Goal: Information Seeking & Learning: Learn about a topic

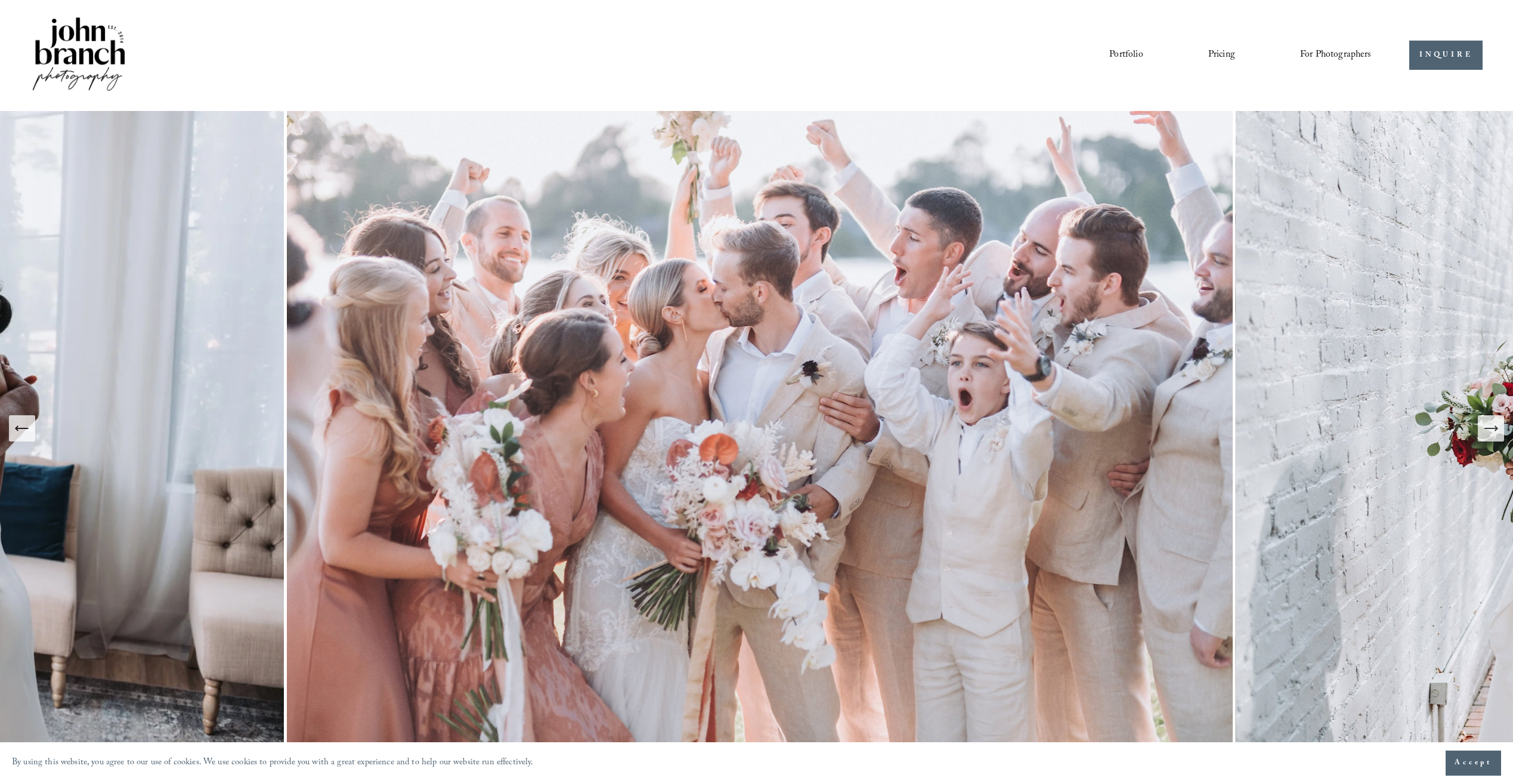
click at [1221, 51] on link "Pricing" at bounding box center [1221, 55] width 27 height 20
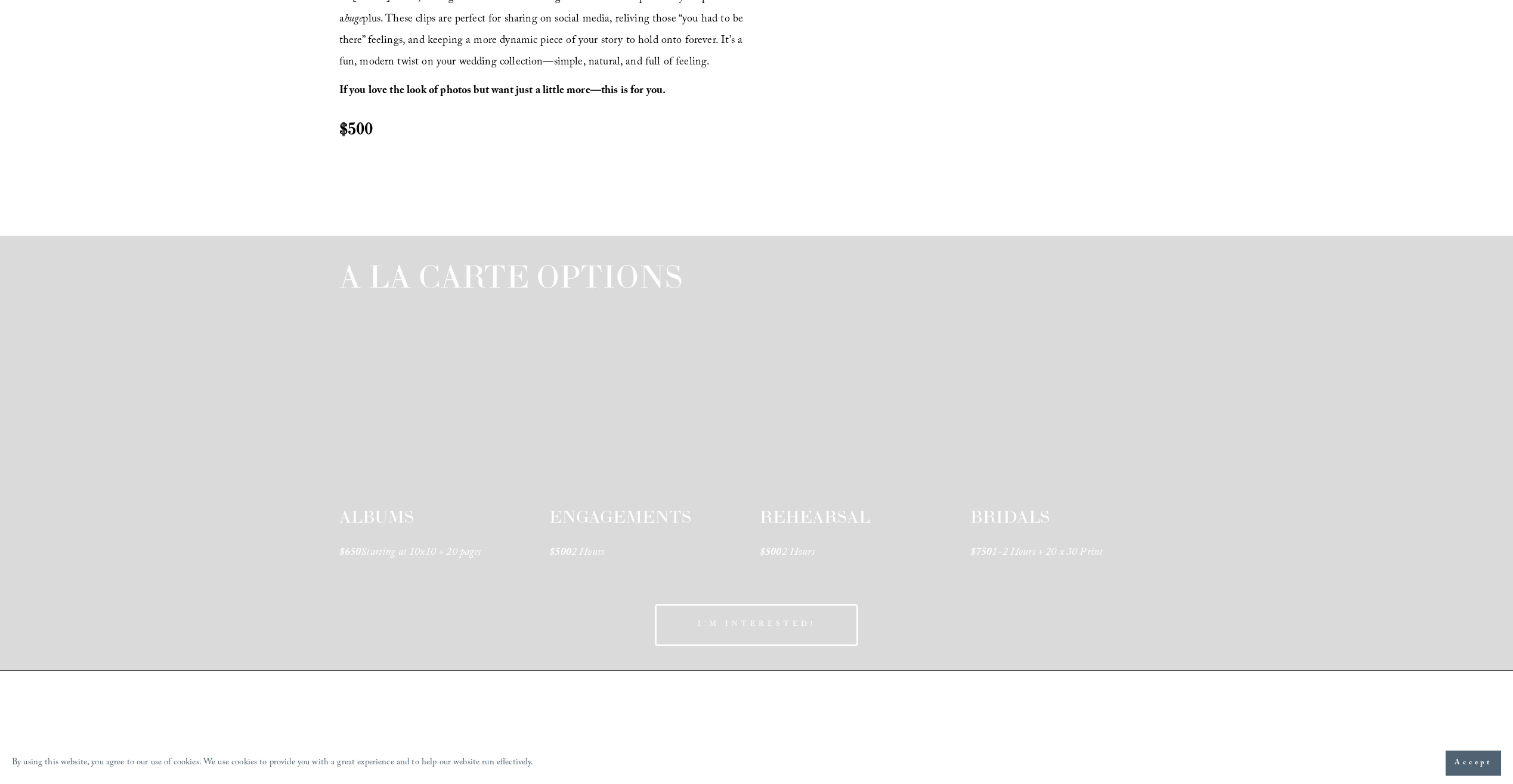
scroll to position [1789, 0]
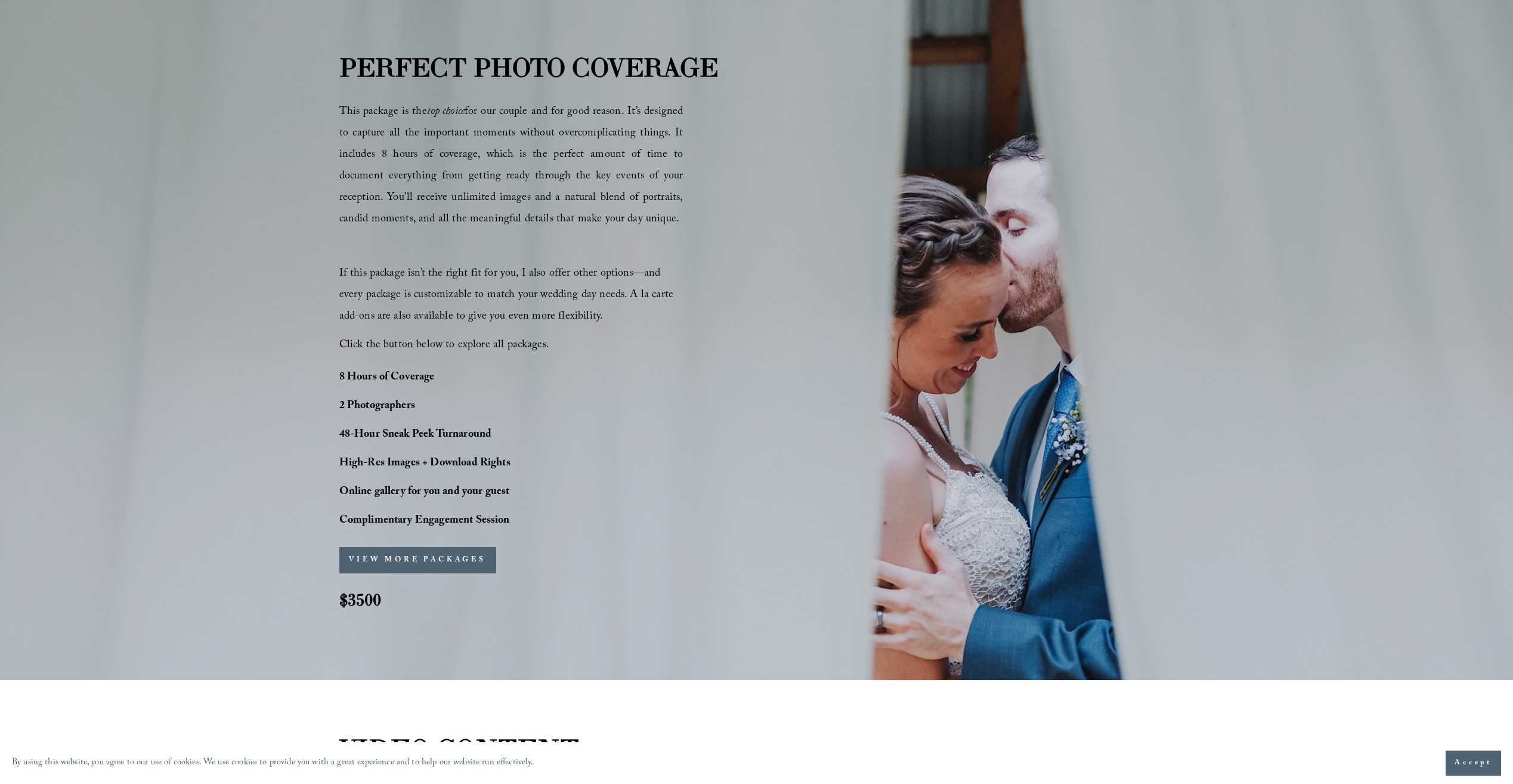
click at [420, 562] on button "VIEW MORE PACKAGES" at bounding box center [418, 560] width 157 height 26
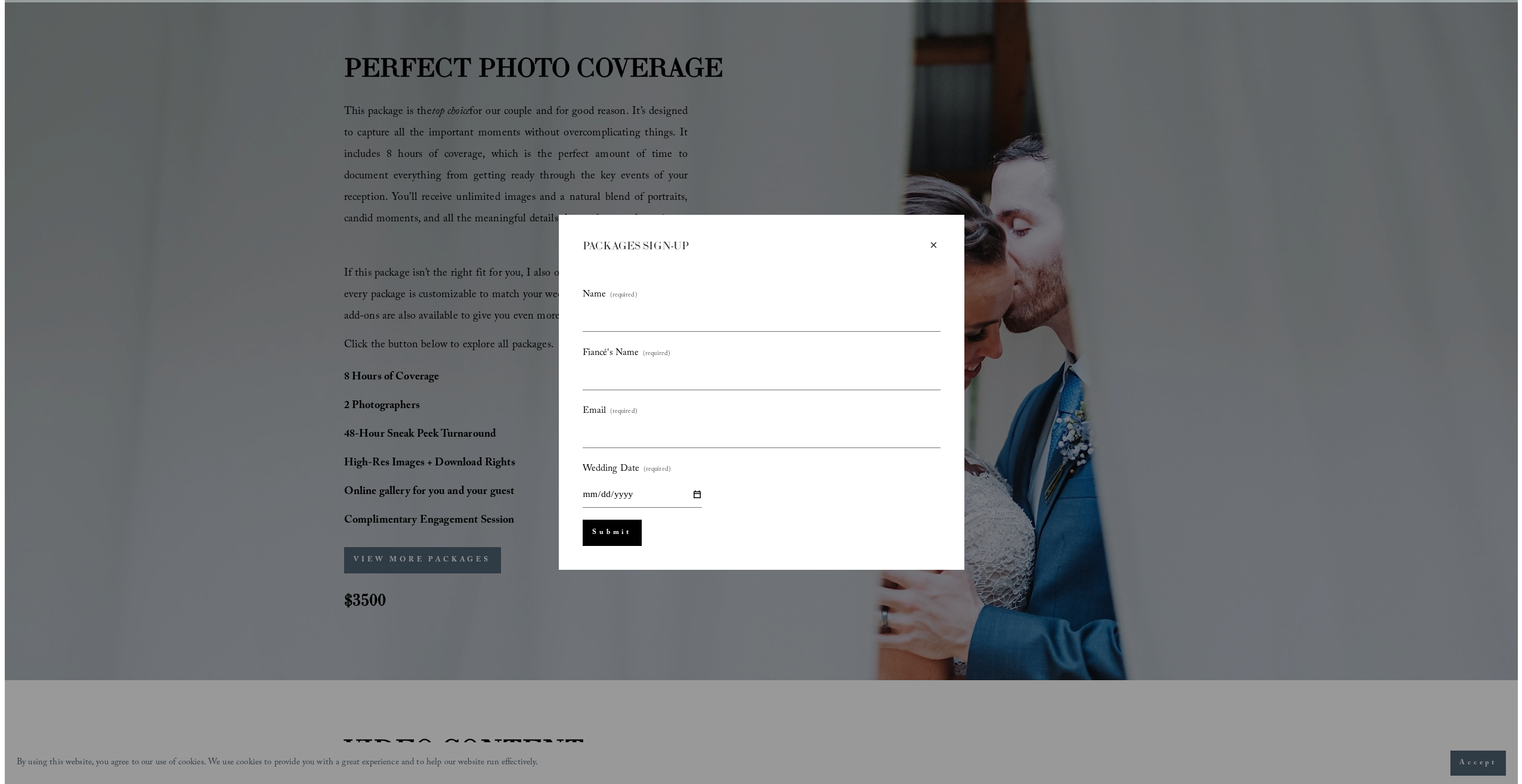
scroll to position [829, 0]
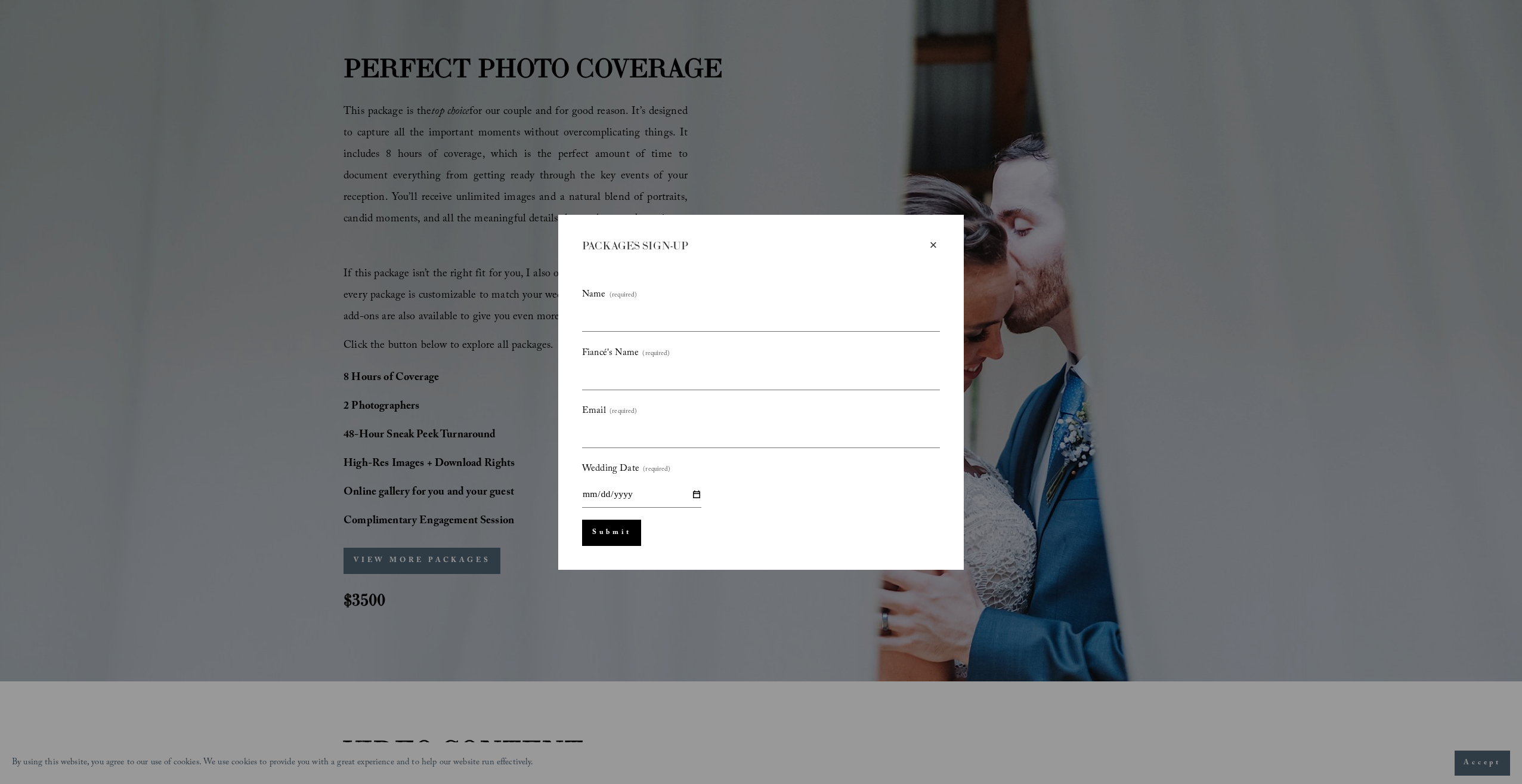
click at [932, 245] on div "×" at bounding box center [933, 245] width 13 height 13
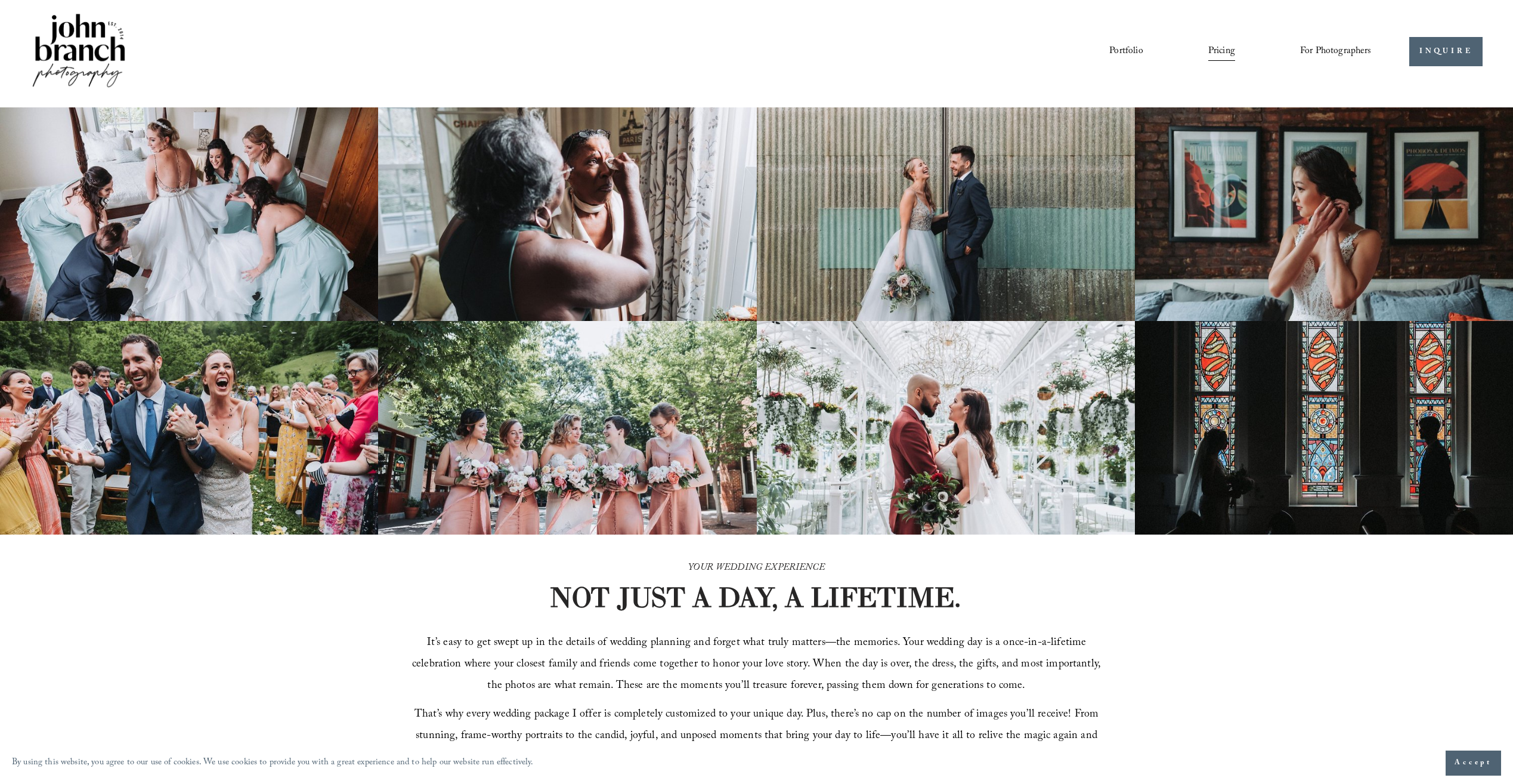
scroll to position [0, 0]
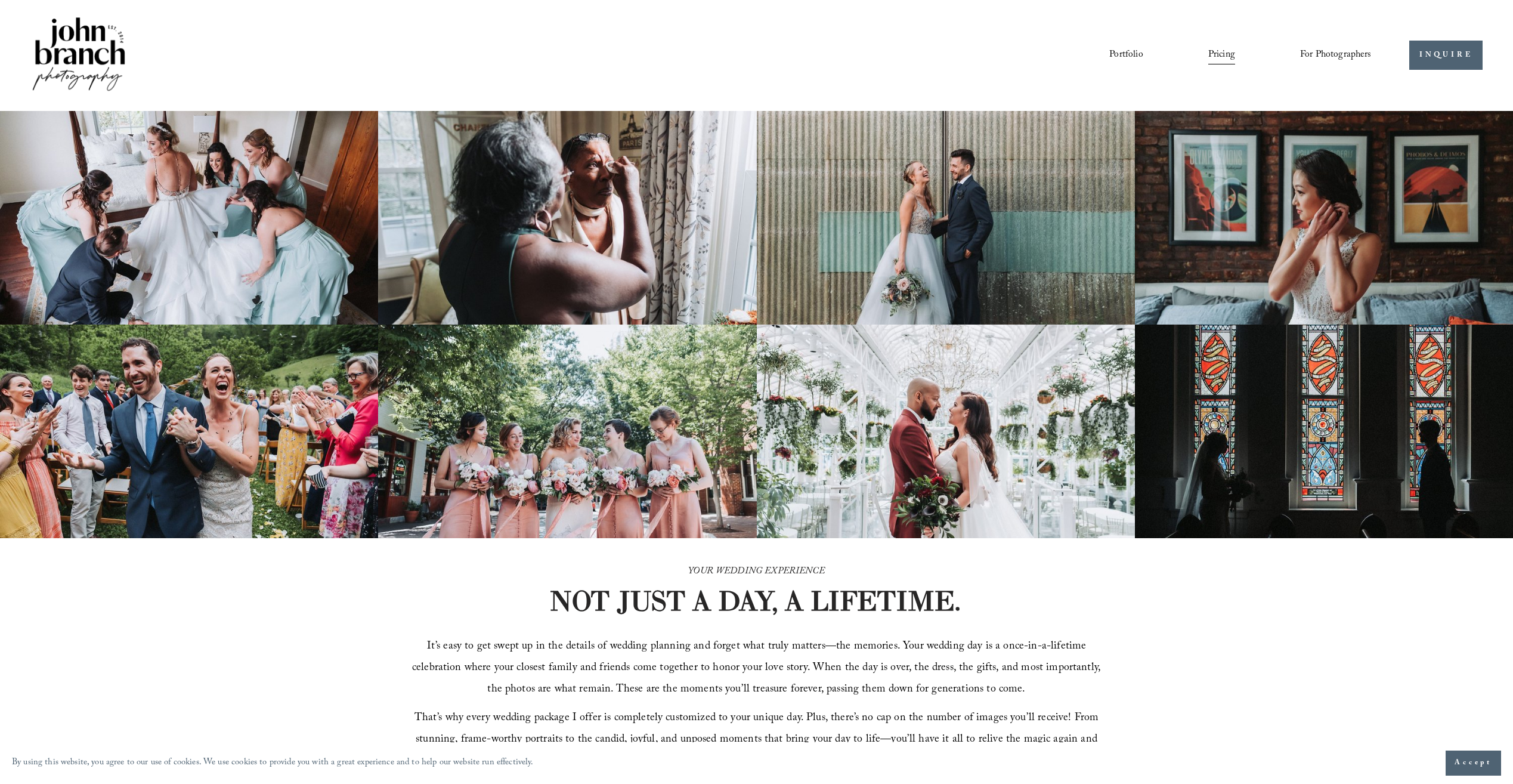
click at [92, 48] on img at bounding box center [79, 54] width 96 height 80
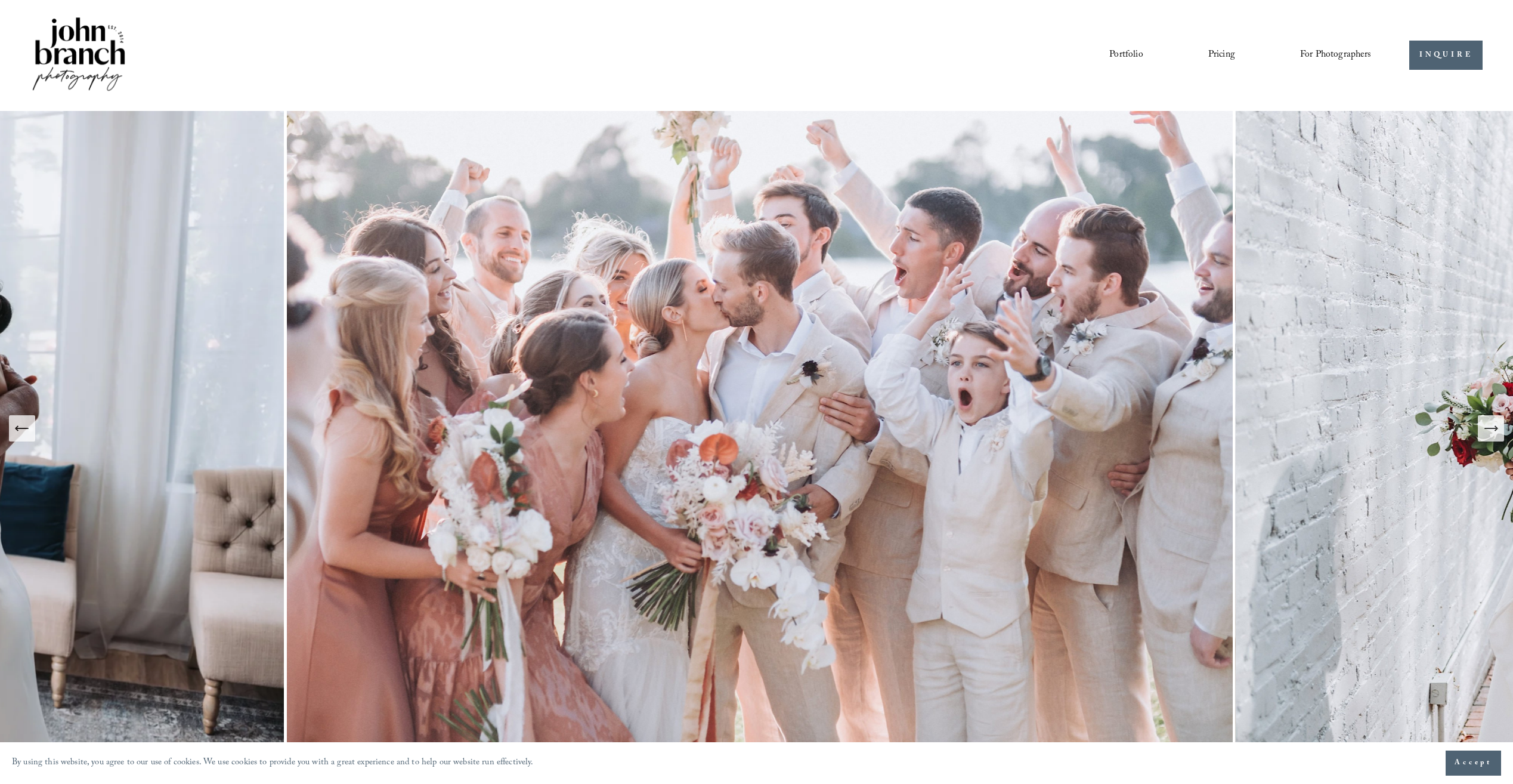
click at [1491, 438] on button "Next Slide" at bounding box center [1491, 428] width 26 height 26
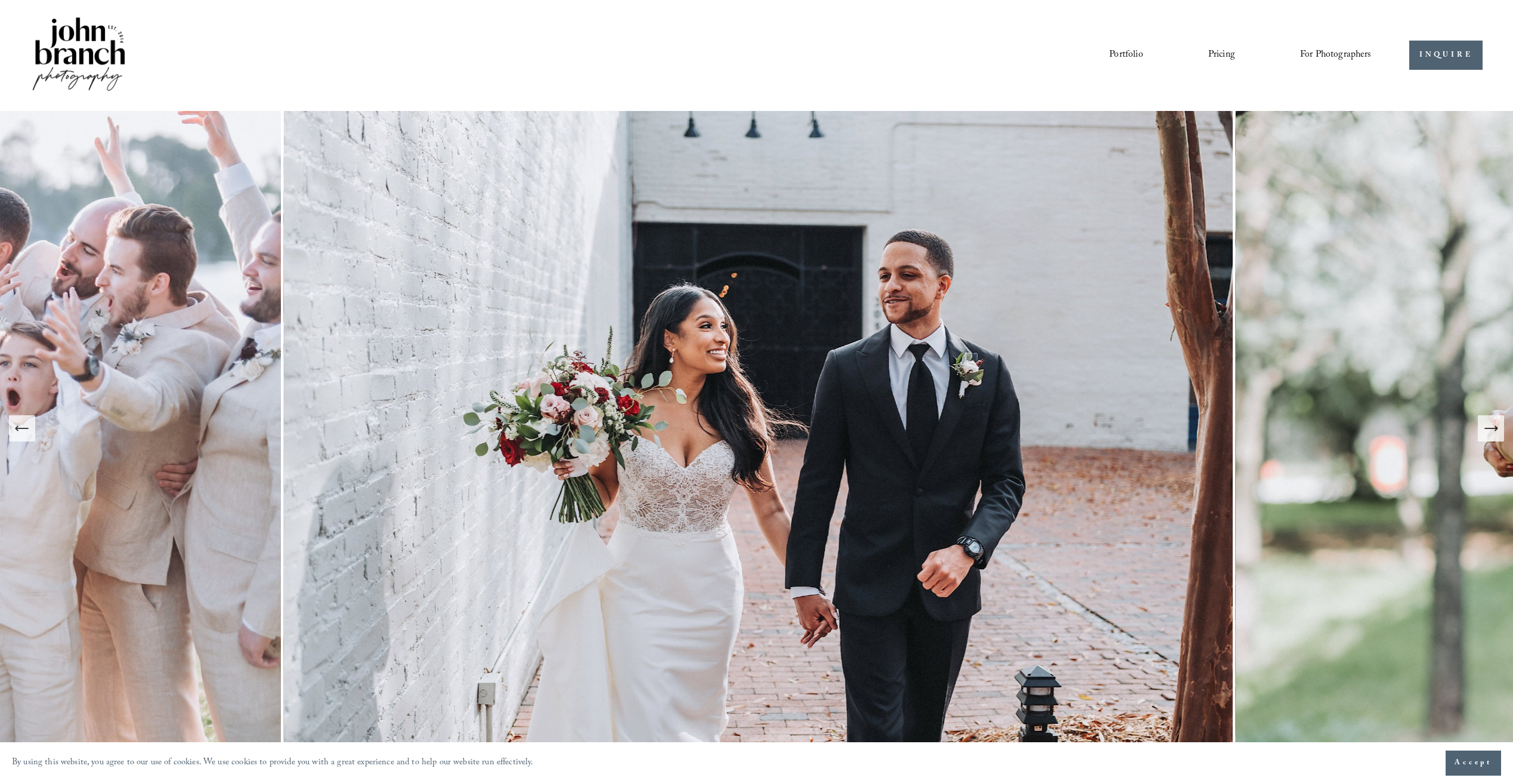
click at [1490, 435] on icon "Next Slide" at bounding box center [1491, 428] width 17 height 17
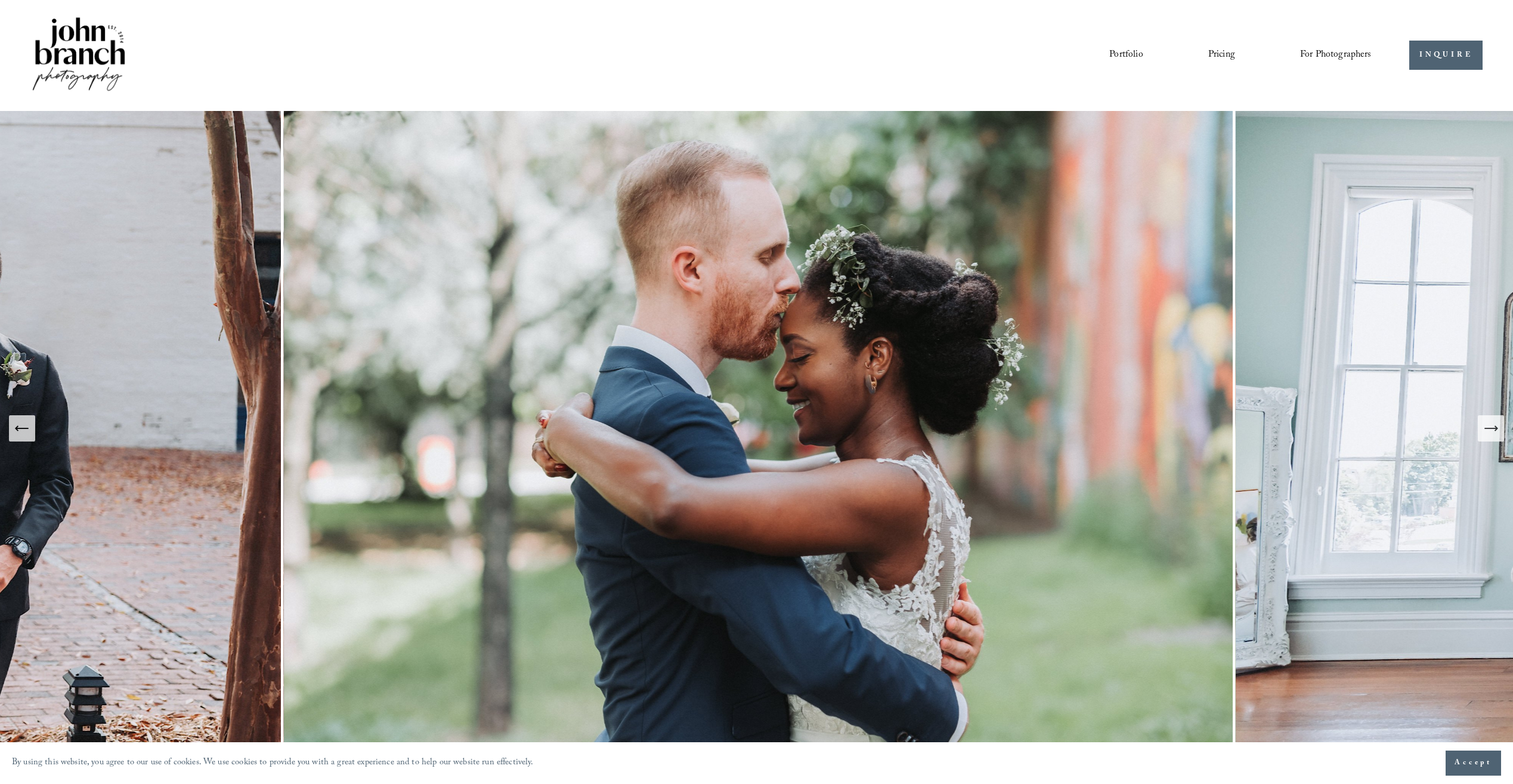
click at [1489, 433] on icon "Next Slide" at bounding box center [1491, 428] width 17 height 17
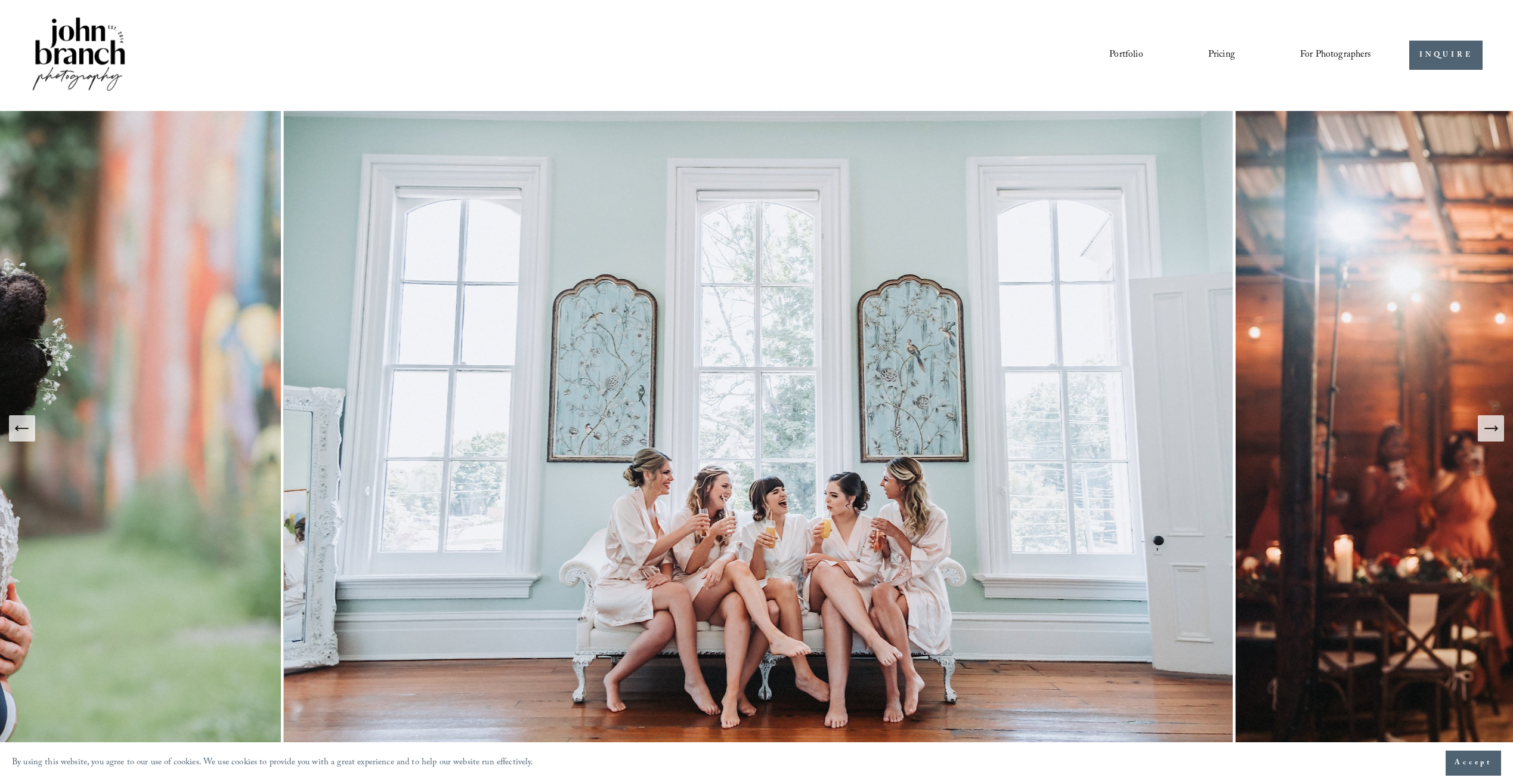
click at [1488, 433] on icon "Next Slide" at bounding box center [1491, 428] width 17 height 17
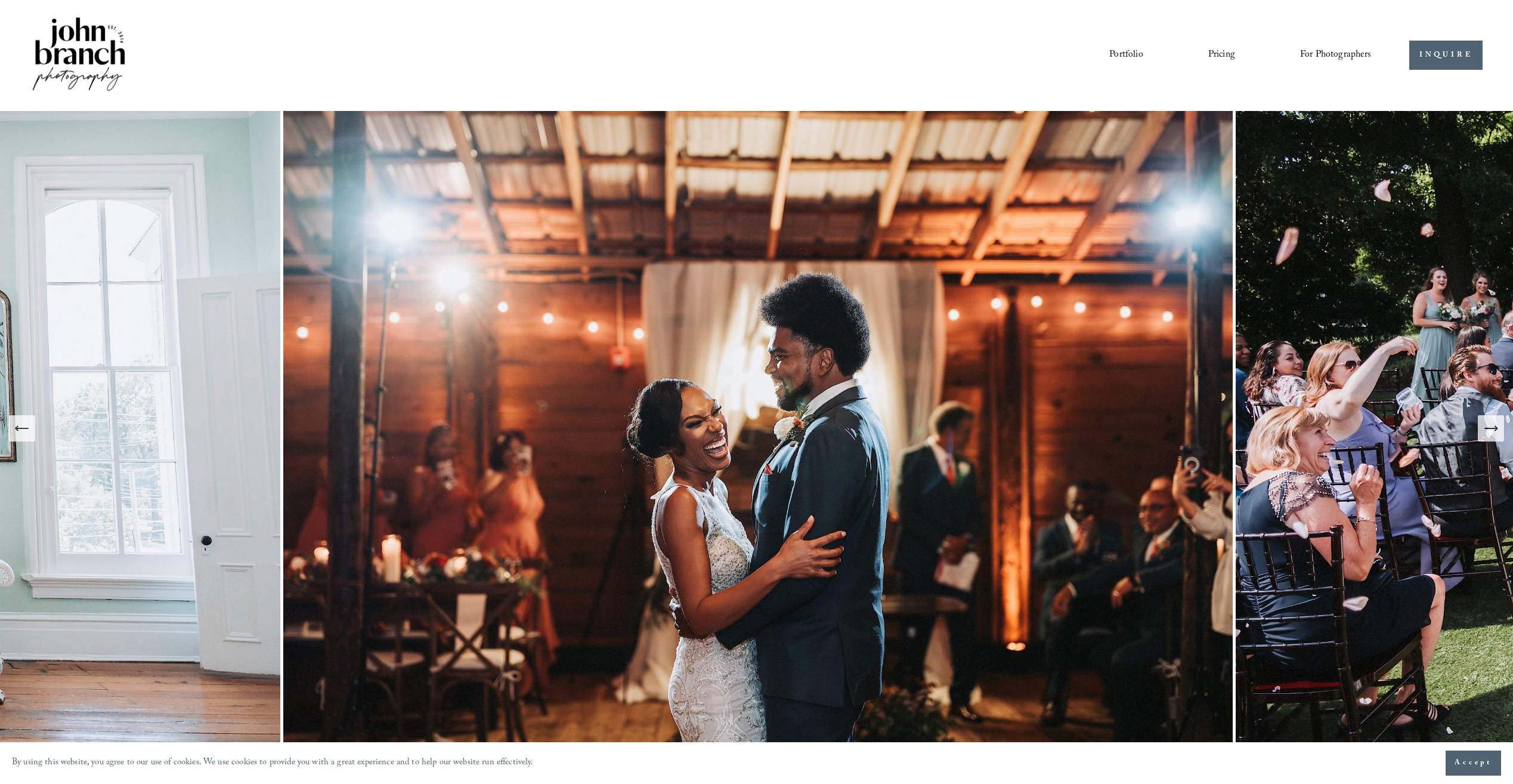
click at [1487, 433] on icon "Next Slide" at bounding box center [1491, 428] width 17 height 17
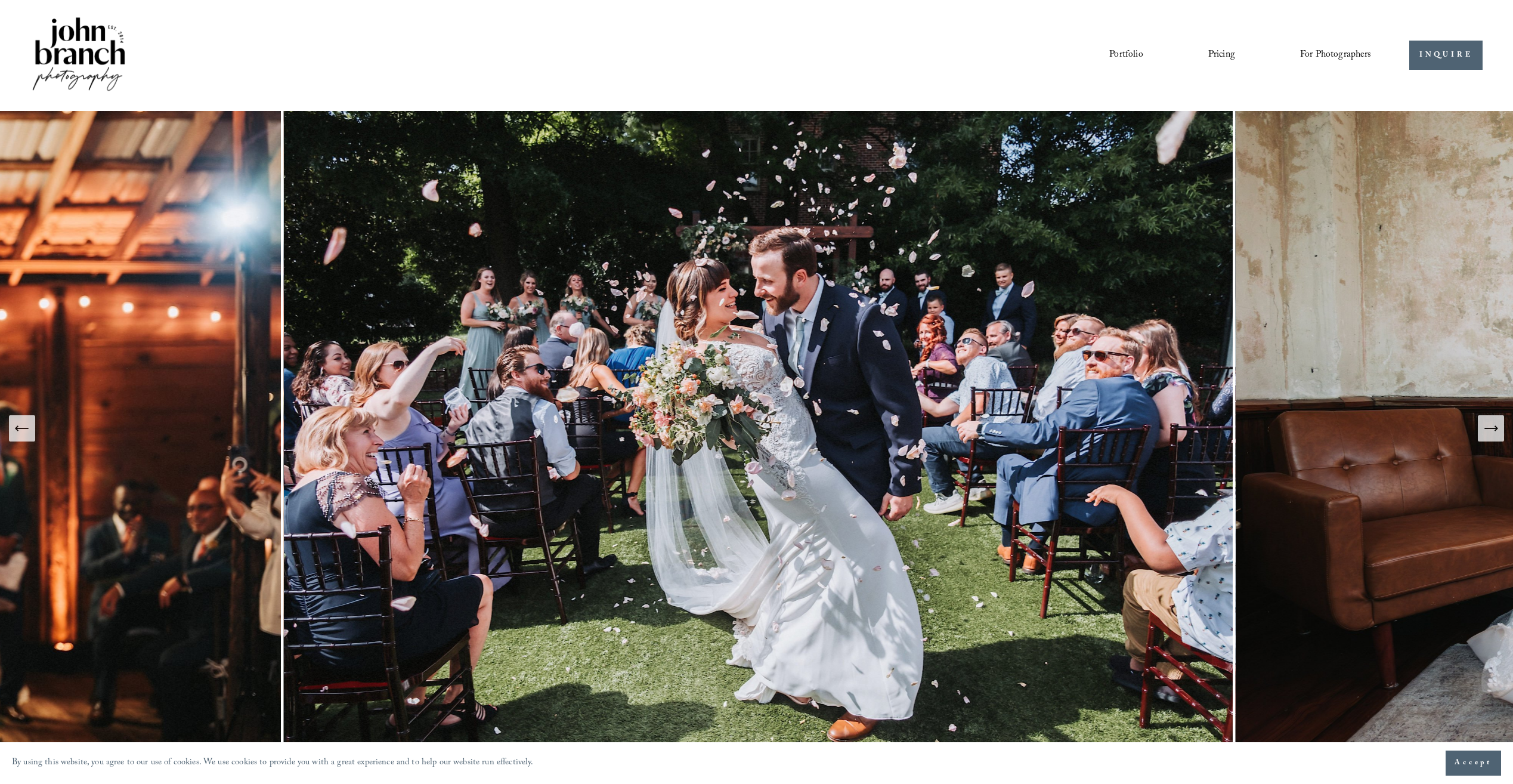
click at [1485, 432] on icon "Next Slide" at bounding box center [1491, 428] width 17 height 17
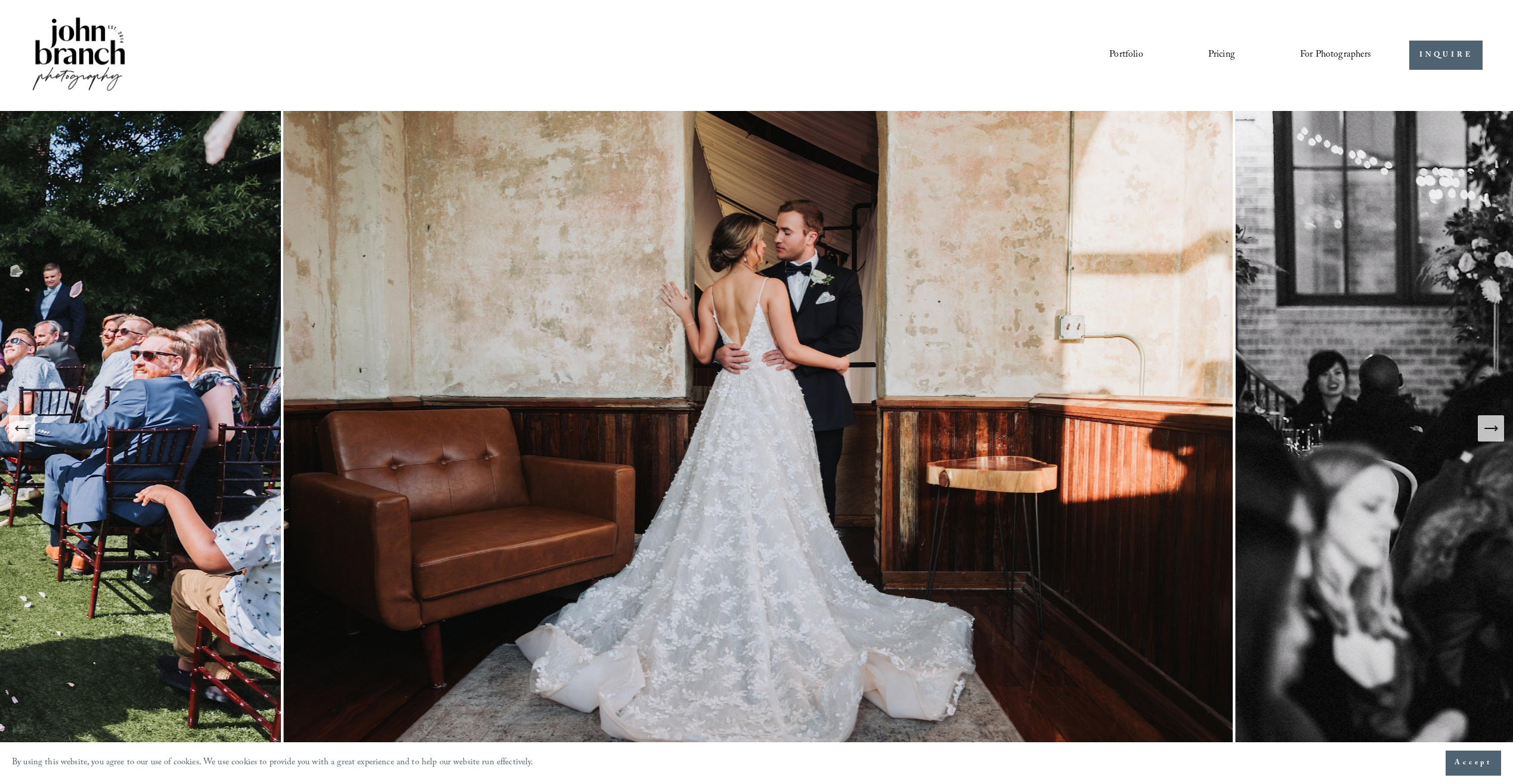
click at [1484, 431] on icon "Next Slide" at bounding box center [1491, 428] width 17 height 17
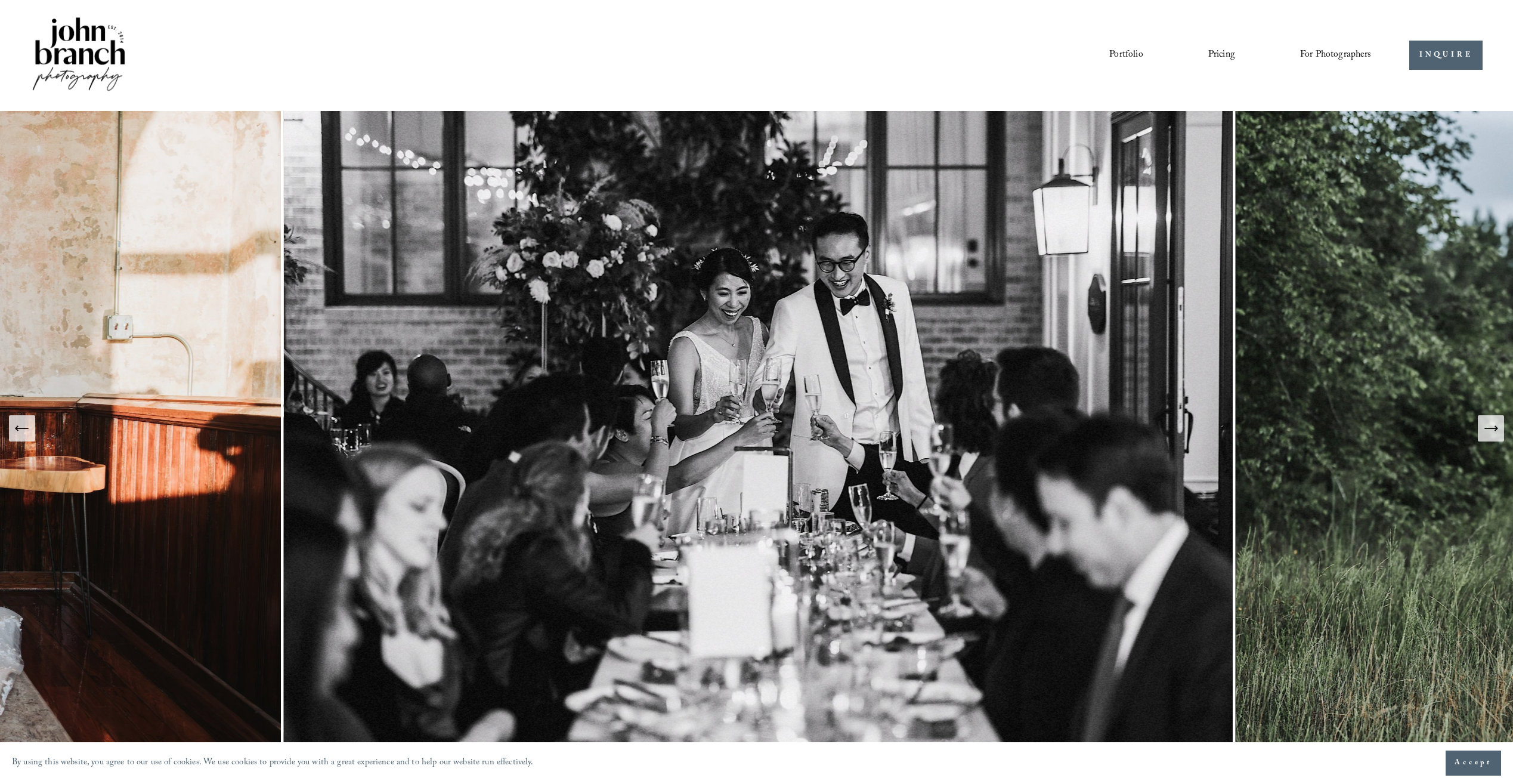
click at [1484, 431] on icon "Next Slide" at bounding box center [1491, 428] width 17 height 17
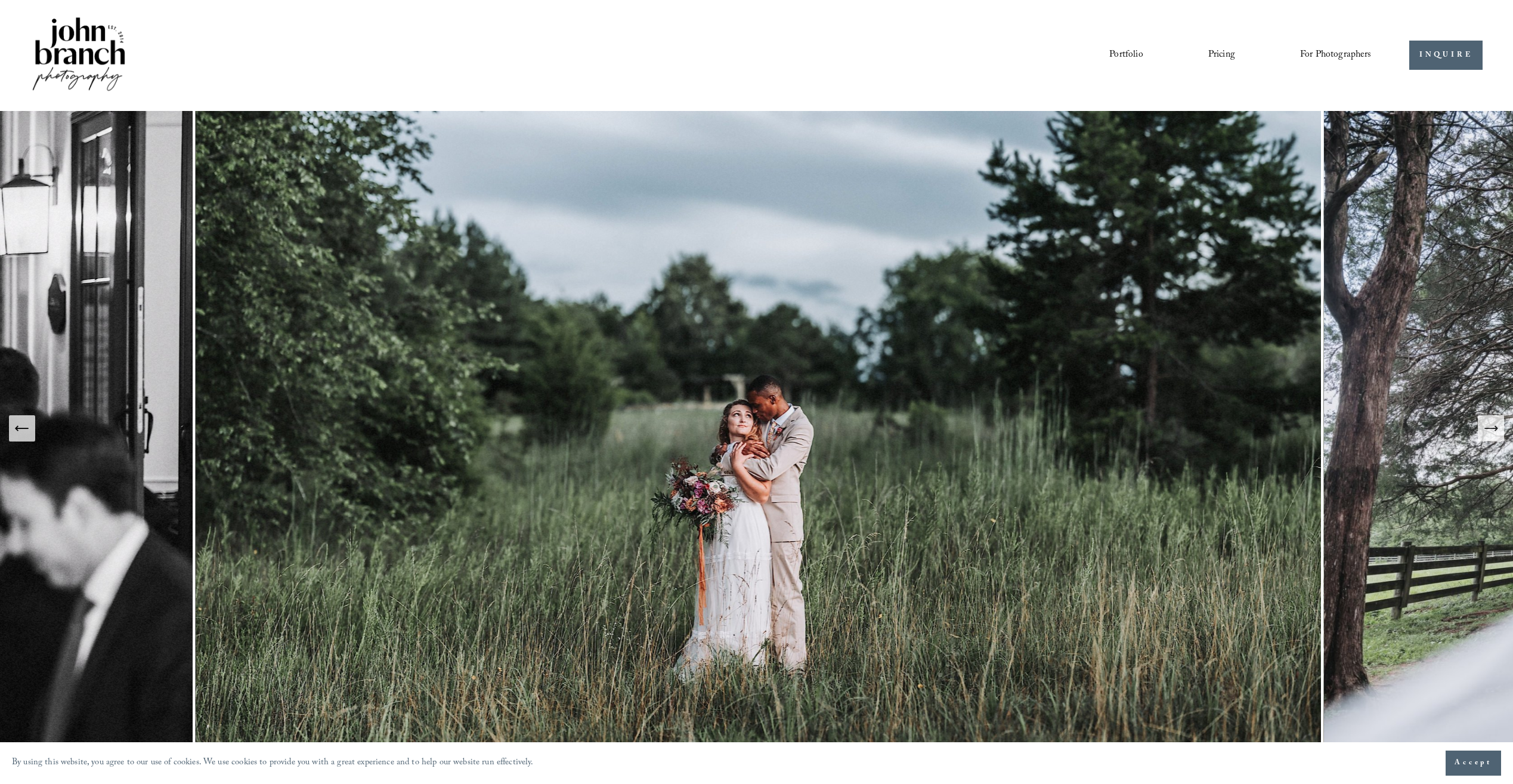
click at [1483, 430] on icon "Next Slide" at bounding box center [1491, 428] width 17 height 17
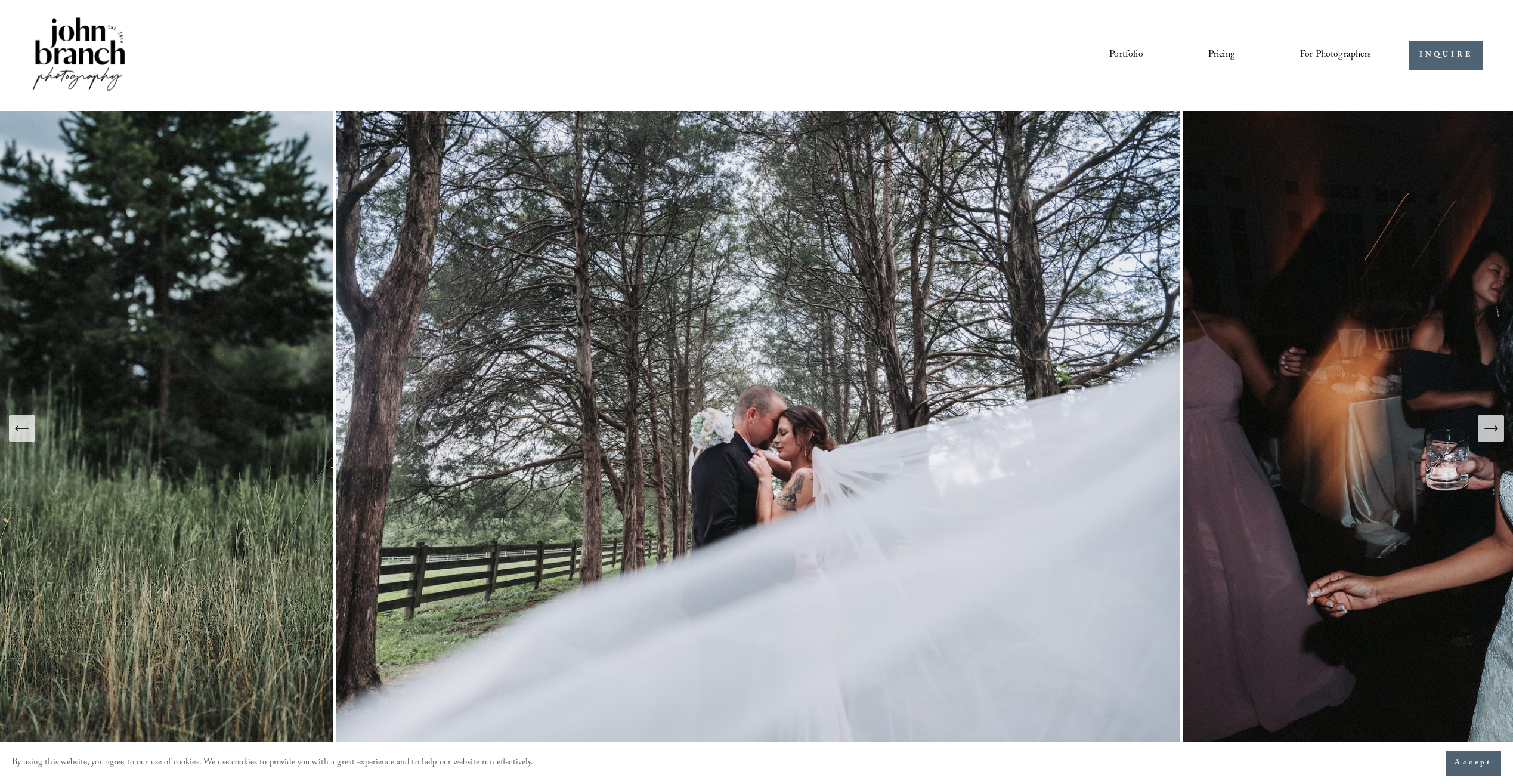
click at [1483, 429] on icon "Next Slide" at bounding box center [1491, 428] width 17 height 17
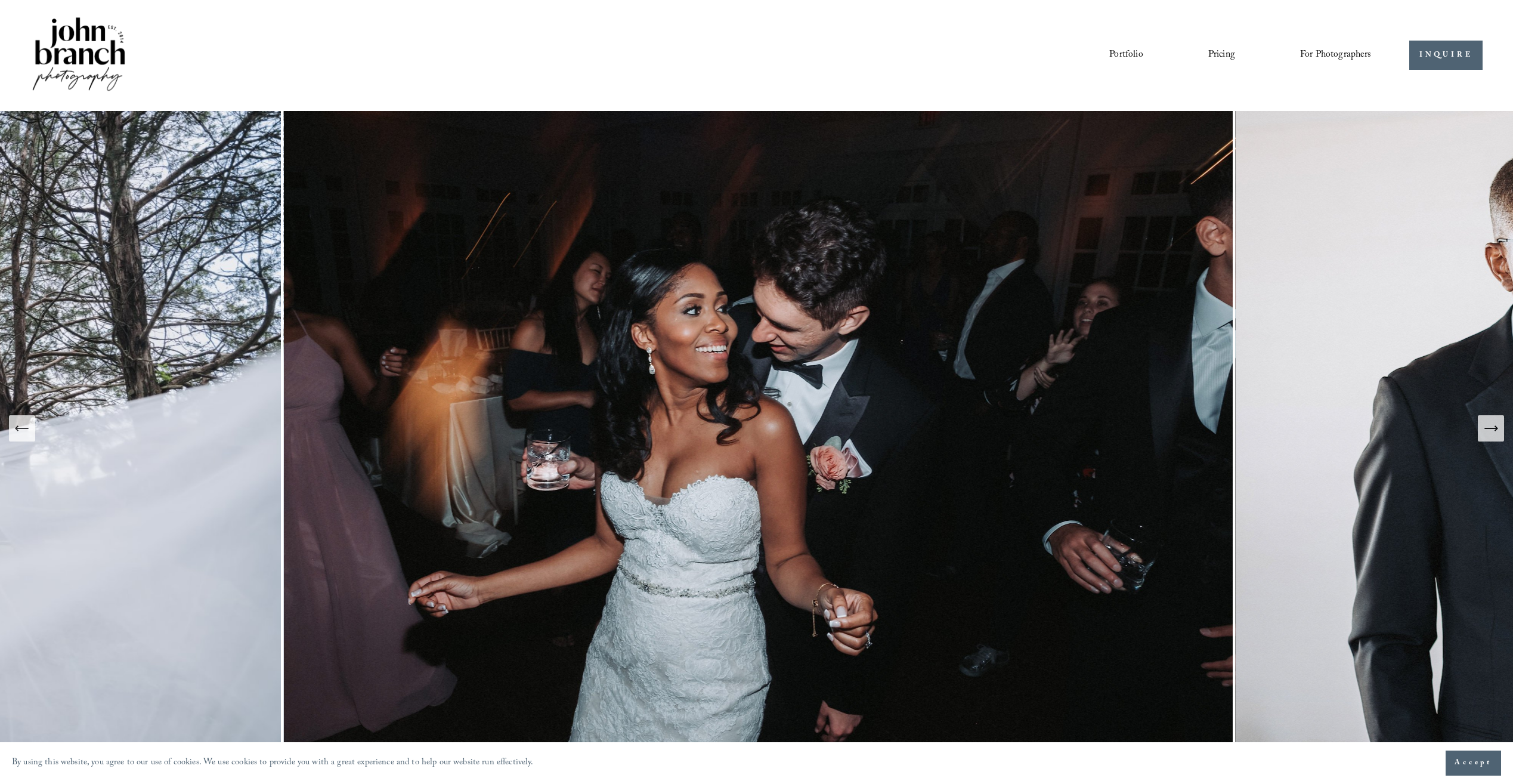
click at [1481, 427] on button "Next Slide" at bounding box center [1491, 428] width 26 height 26
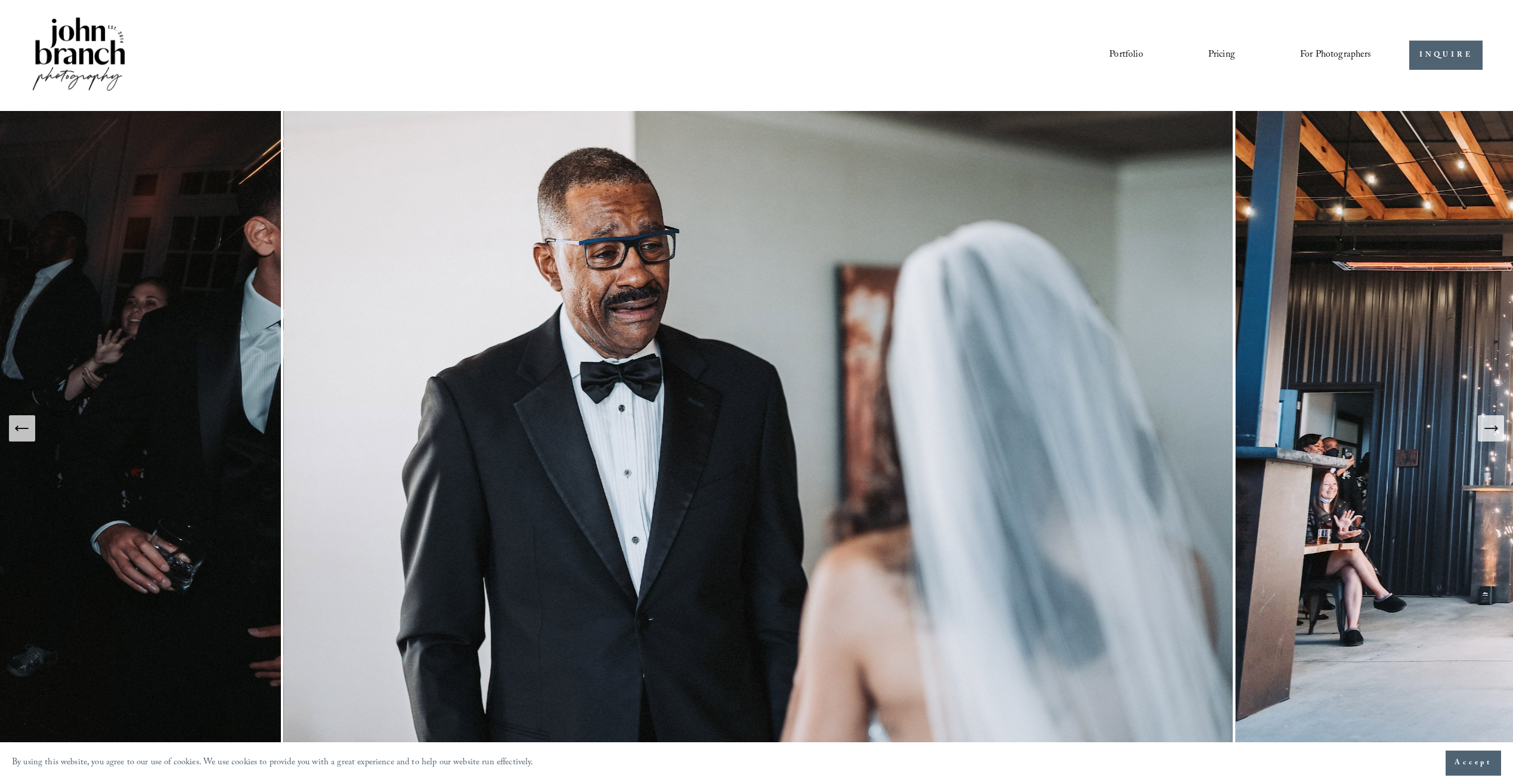
click at [1481, 427] on button "Next Slide" at bounding box center [1491, 428] width 26 height 26
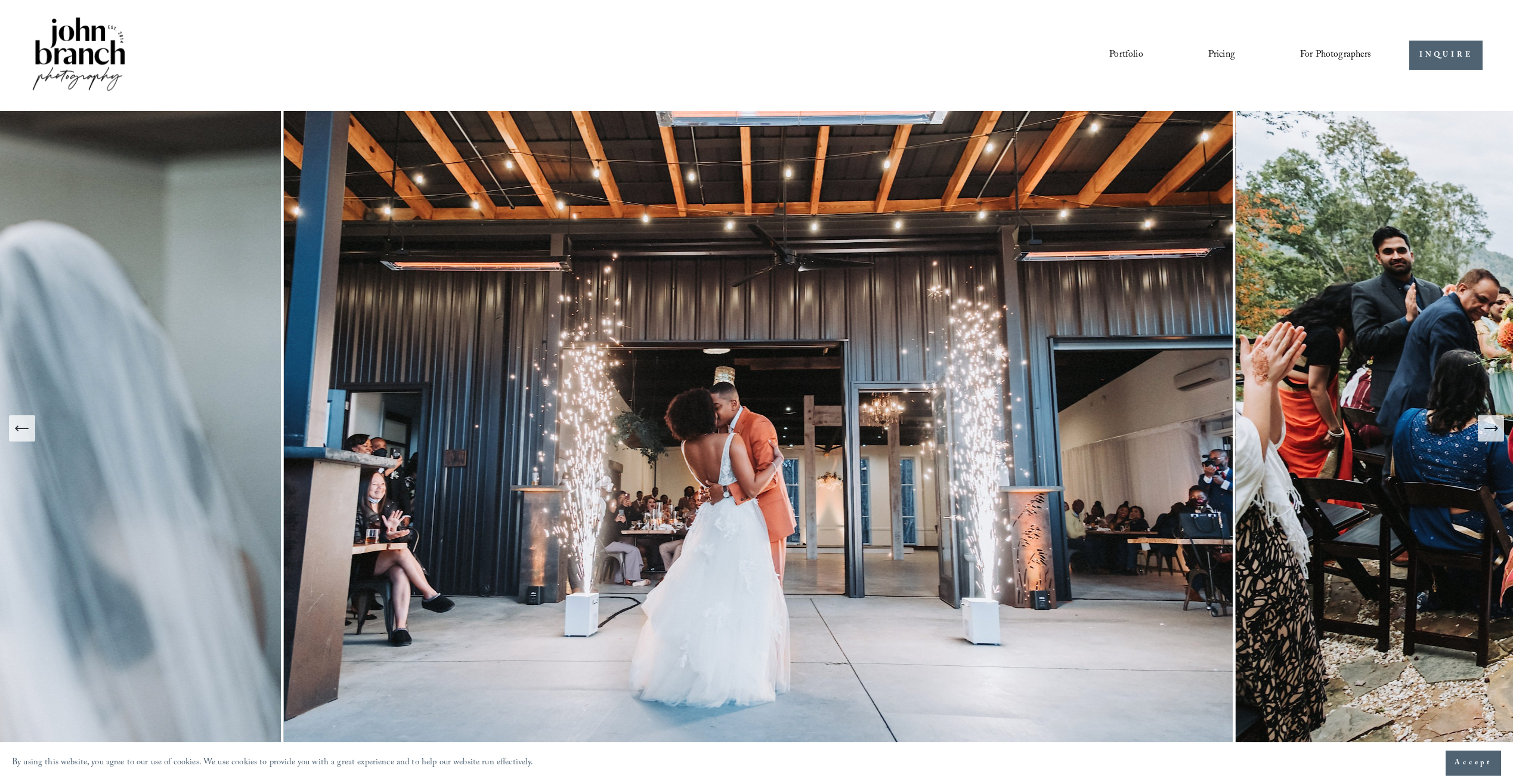
click at [1481, 426] on button "Next Slide" at bounding box center [1491, 428] width 26 height 26
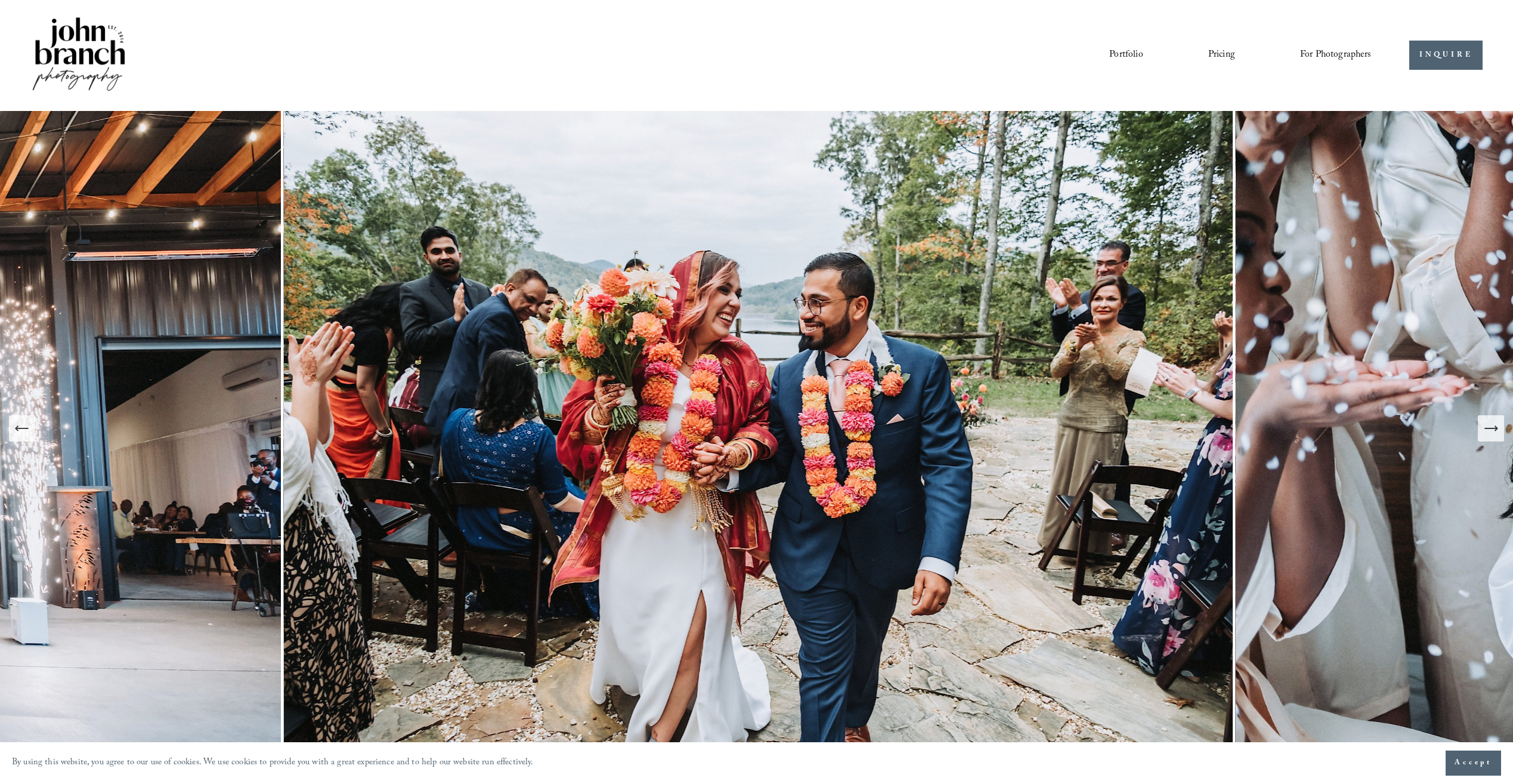
click at [1481, 426] on button "Next Slide" at bounding box center [1491, 428] width 26 height 26
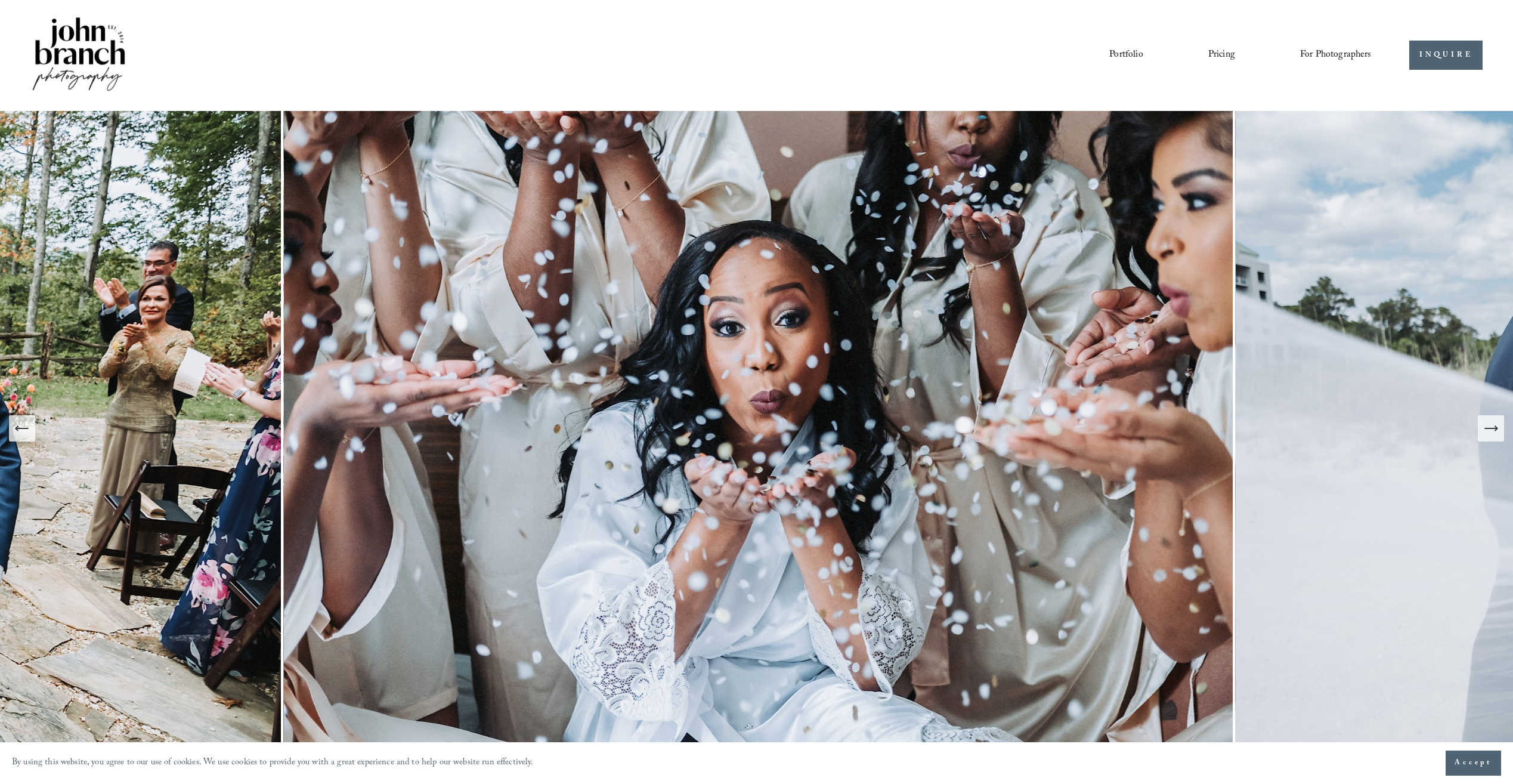
click at [1481, 425] on button "Next Slide" at bounding box center [1491, 428] width 26 height 26
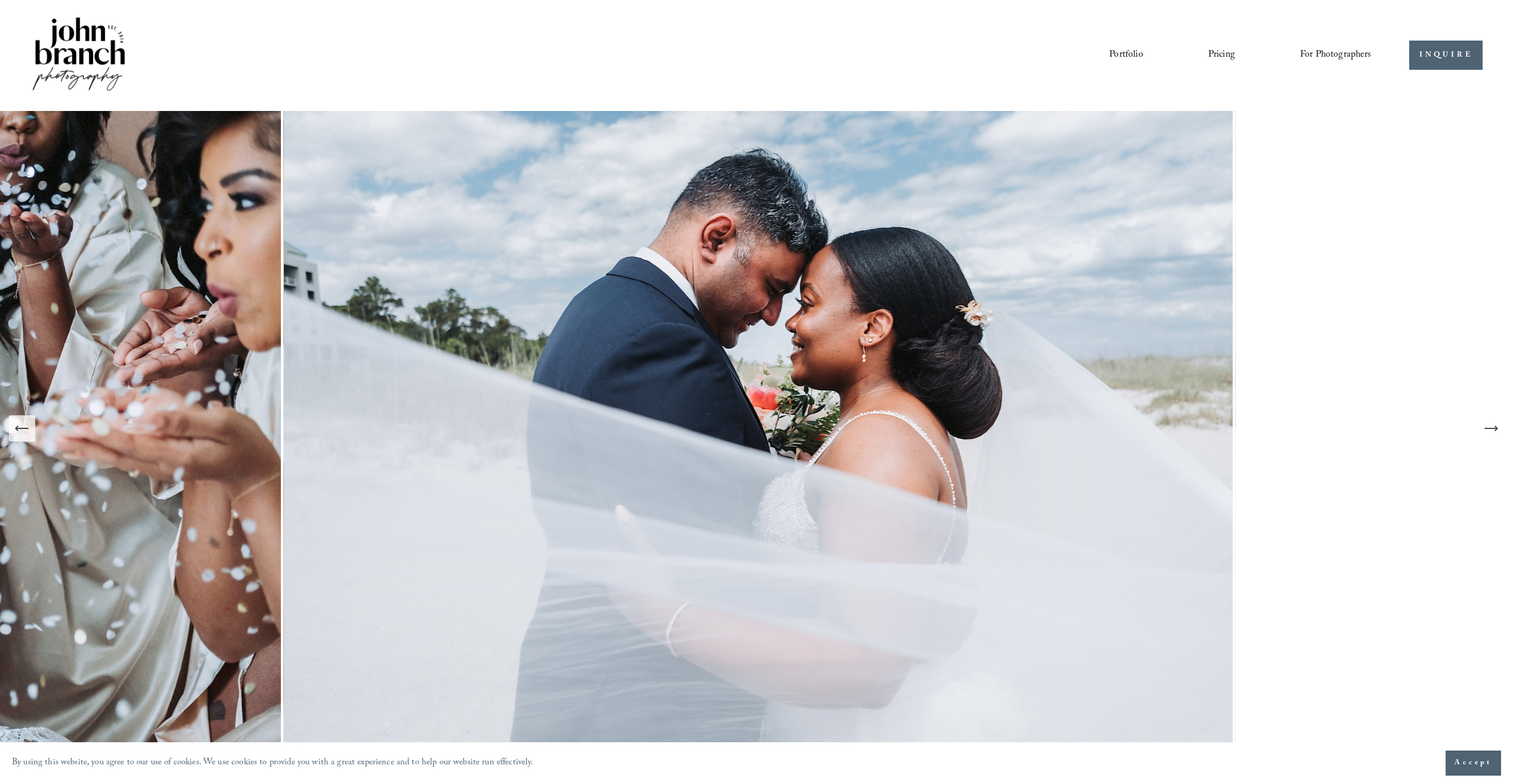
click at [1481, 425] on button "Next Slide" at bounding box center [1491, 428] width 26 height 26
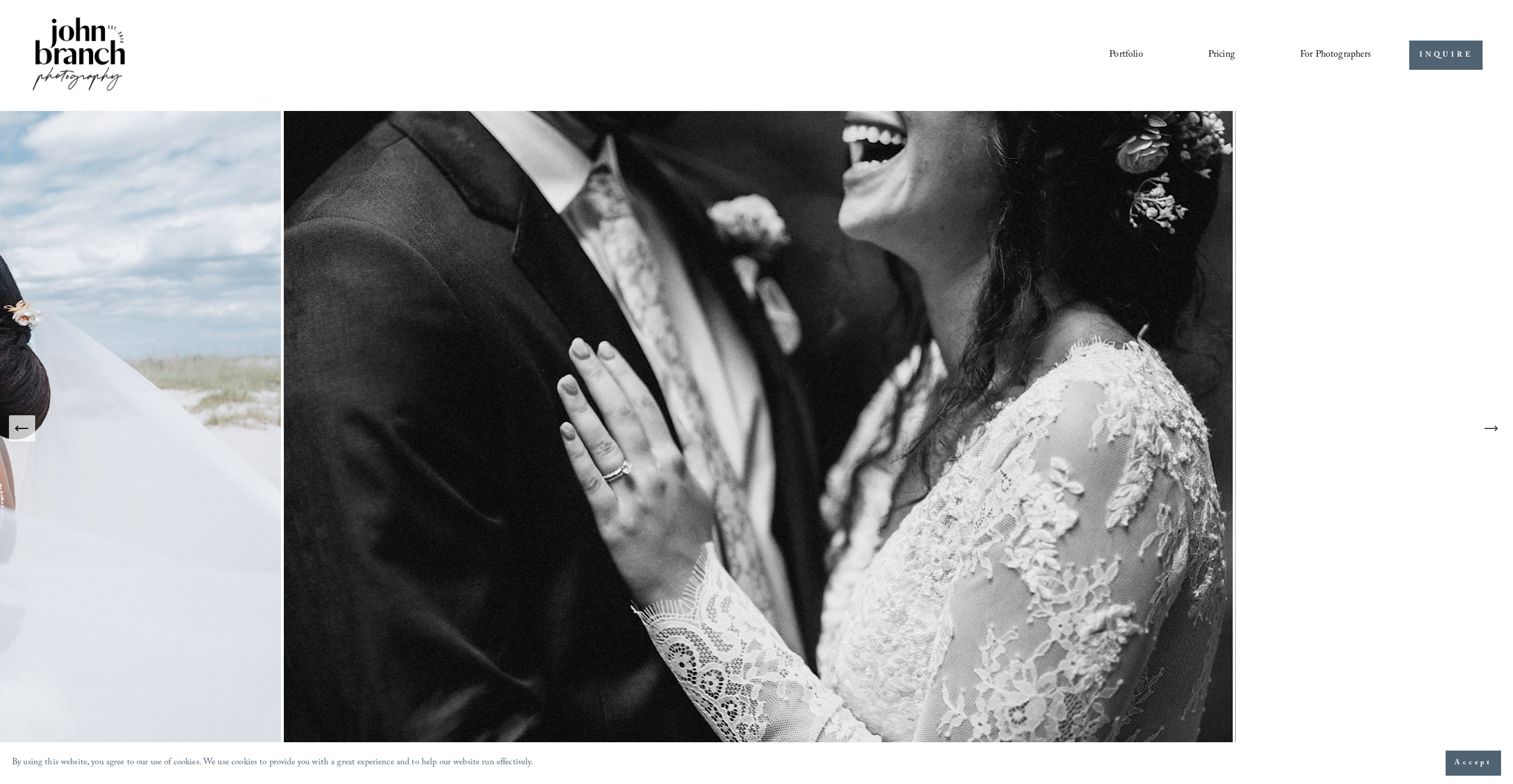
click at [1481, 425] on button "Next Slide" at bounding box center [1491, 428] width 26 height 26
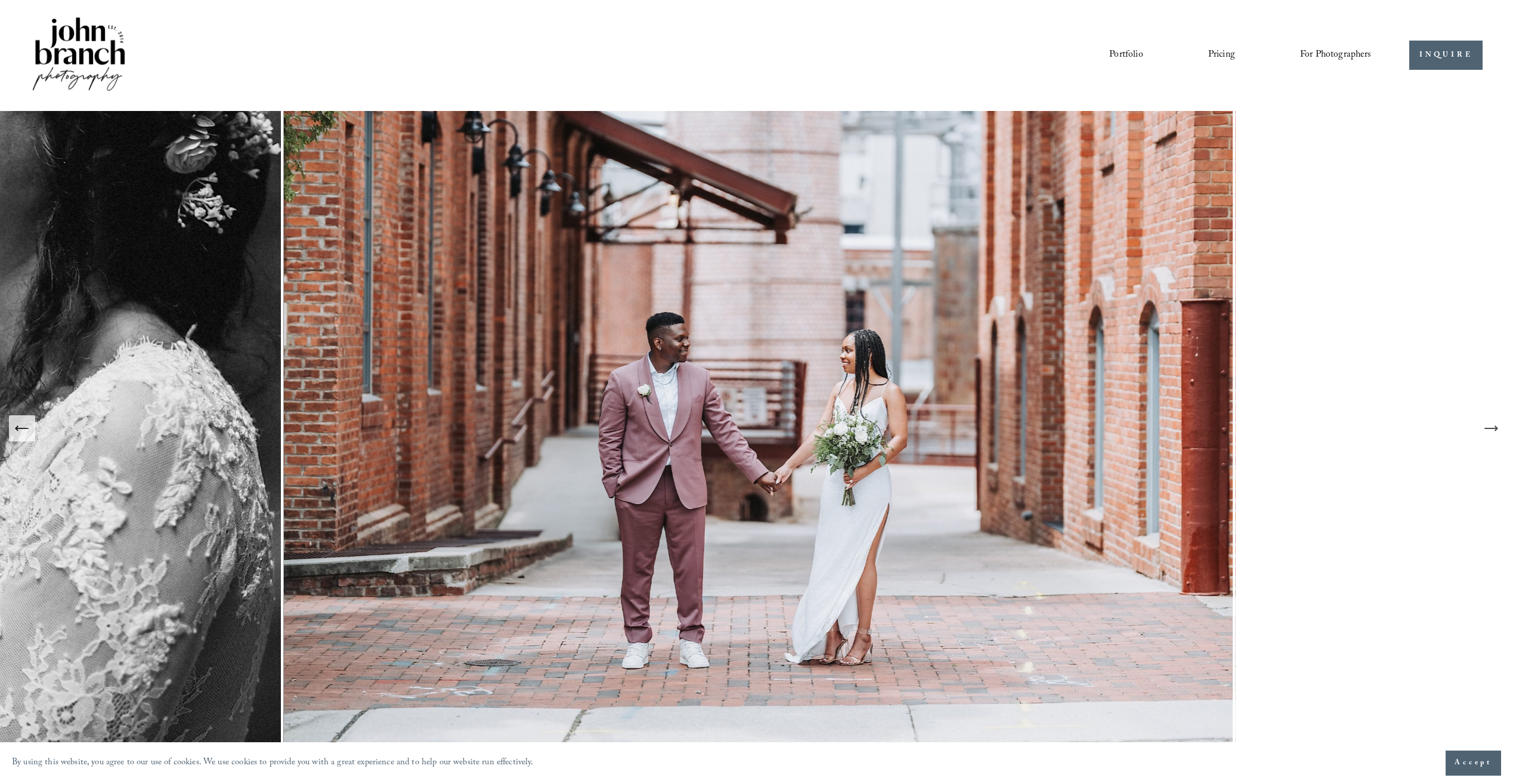
click at [1481, 425] on button "Next Slide" at bounding box center [1491, 428] width 26 height 26
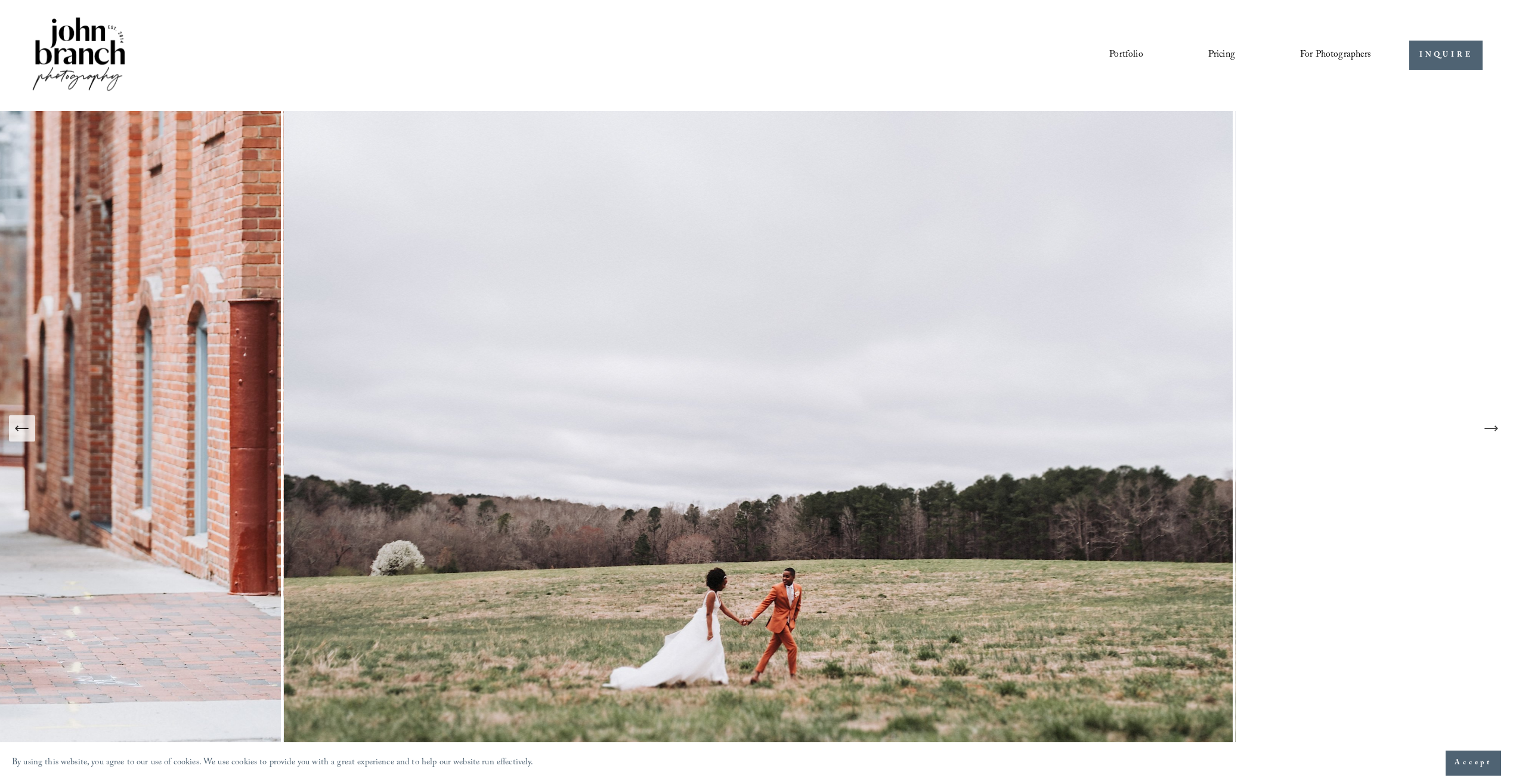
click at [1481, 425] on button "Next Slide" at bounding box center [1491, 428] width 26 height 26
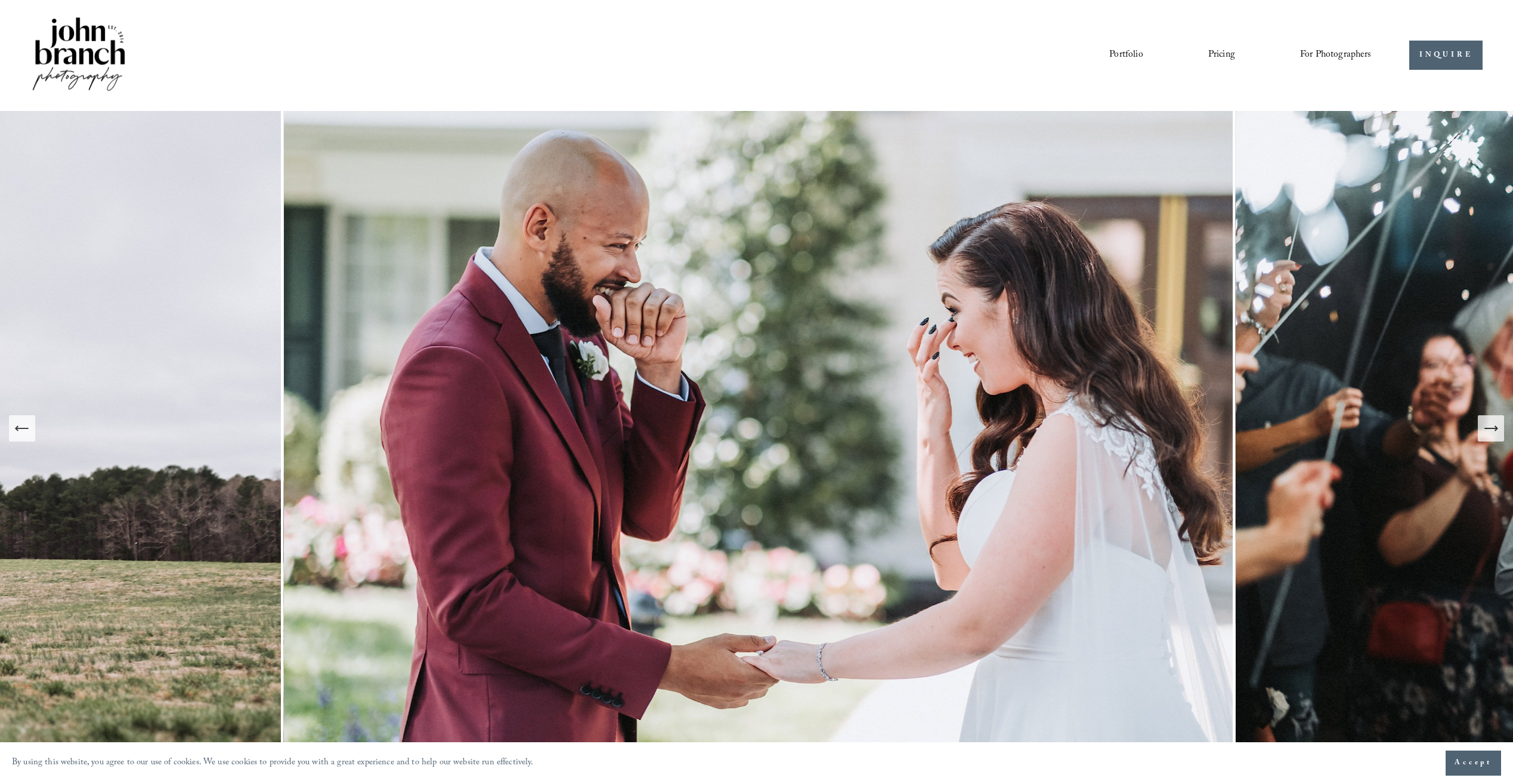
click at [1481, 425] on button "Next Slide" at bounding box center [1491, 428] width 26 height 26
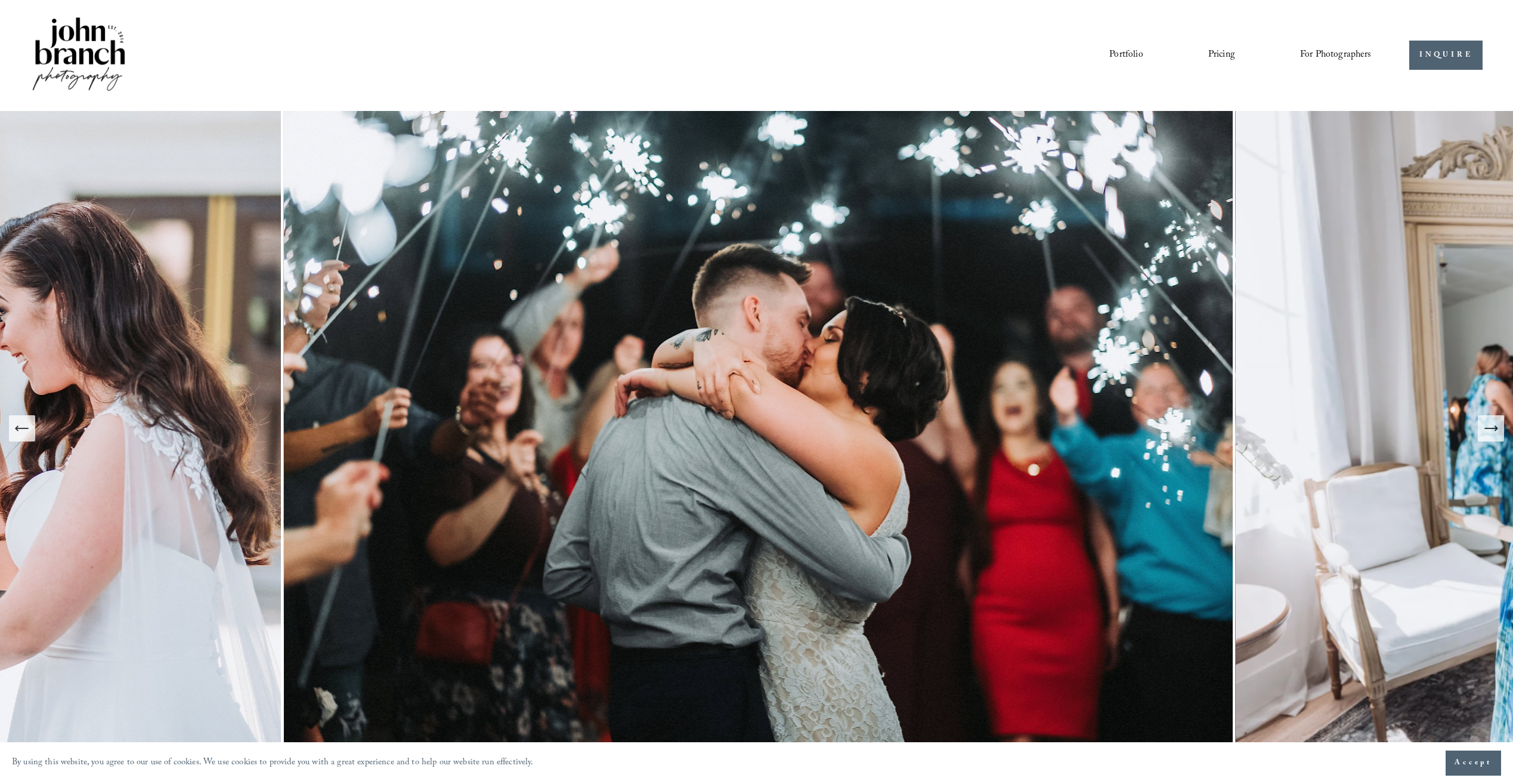
click at [1481, 425] on button "Next Slide" at bounding box center [1491, 428] width 26 height 26
